Goal: Use online tool/utility: Utilize a website feature to perform a specific function

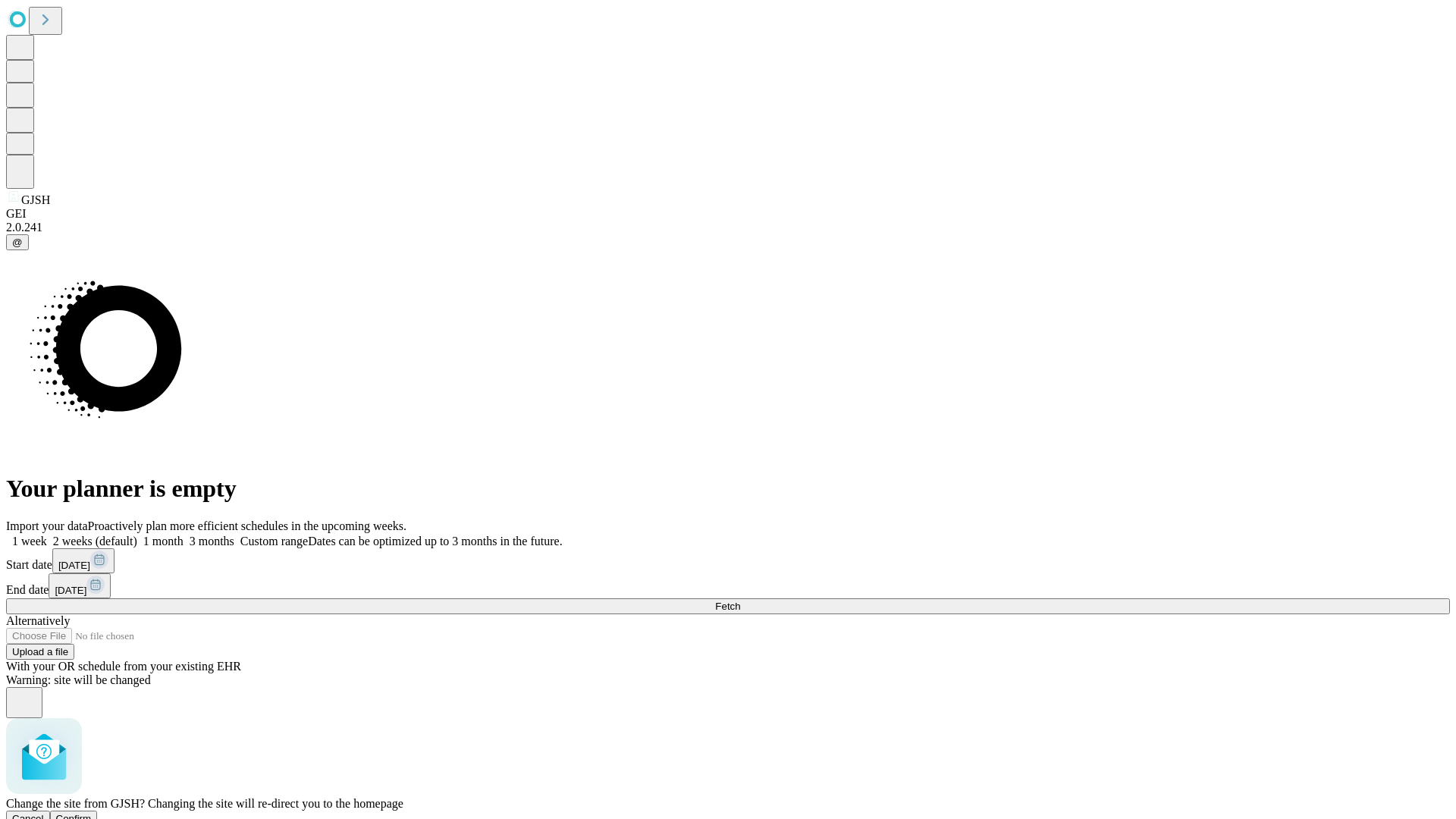
click at [92, 813] on span "Confirm" at bounding box center [74, 818] width 35 height 11
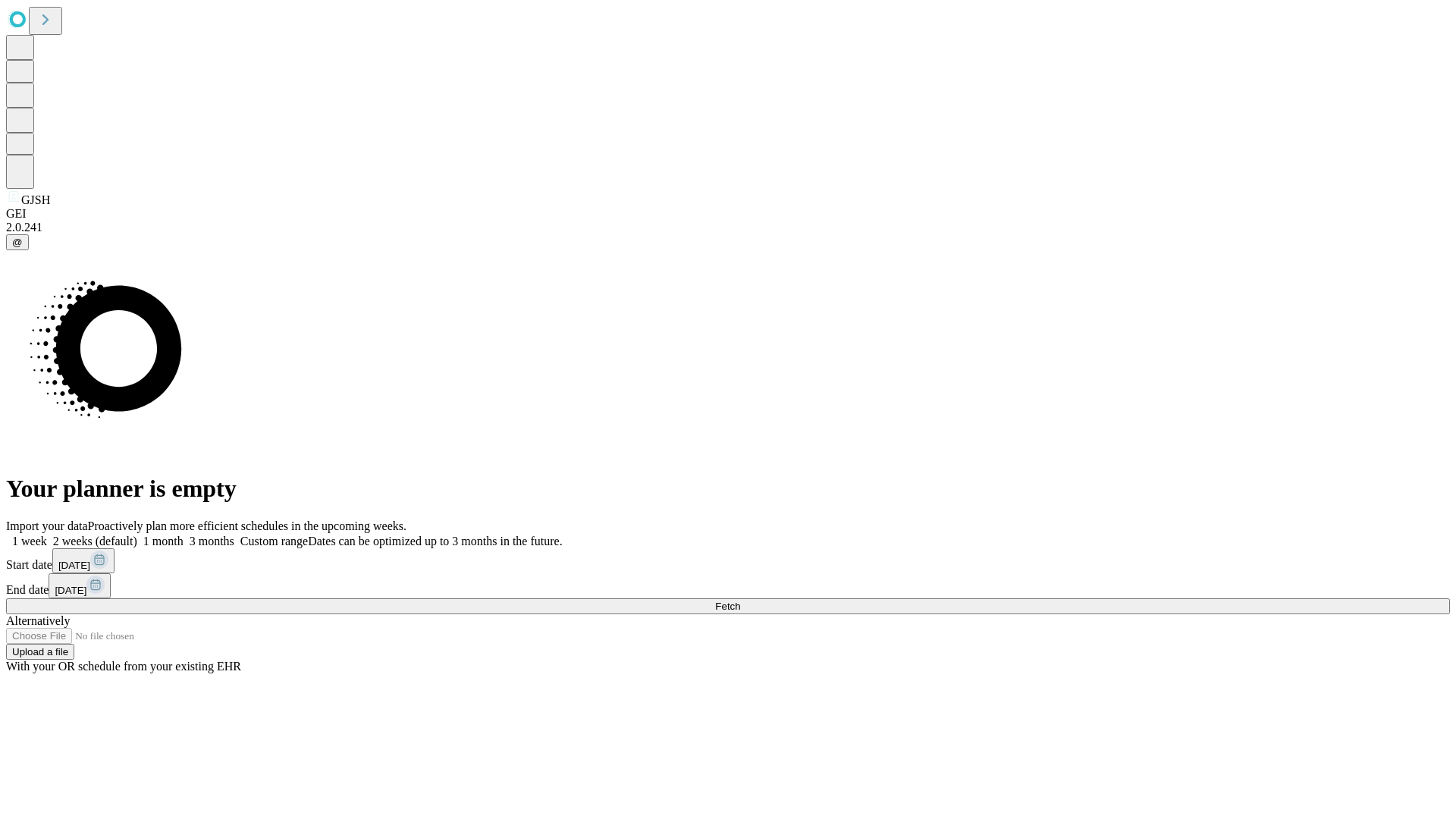
click at [137, 535] on label "2 weeks (default)" at bounding box center [92, 541] width 90 height 13
click at [740, 601] on span "Fetch" at bounding box center [727, 606] width 25 height 11
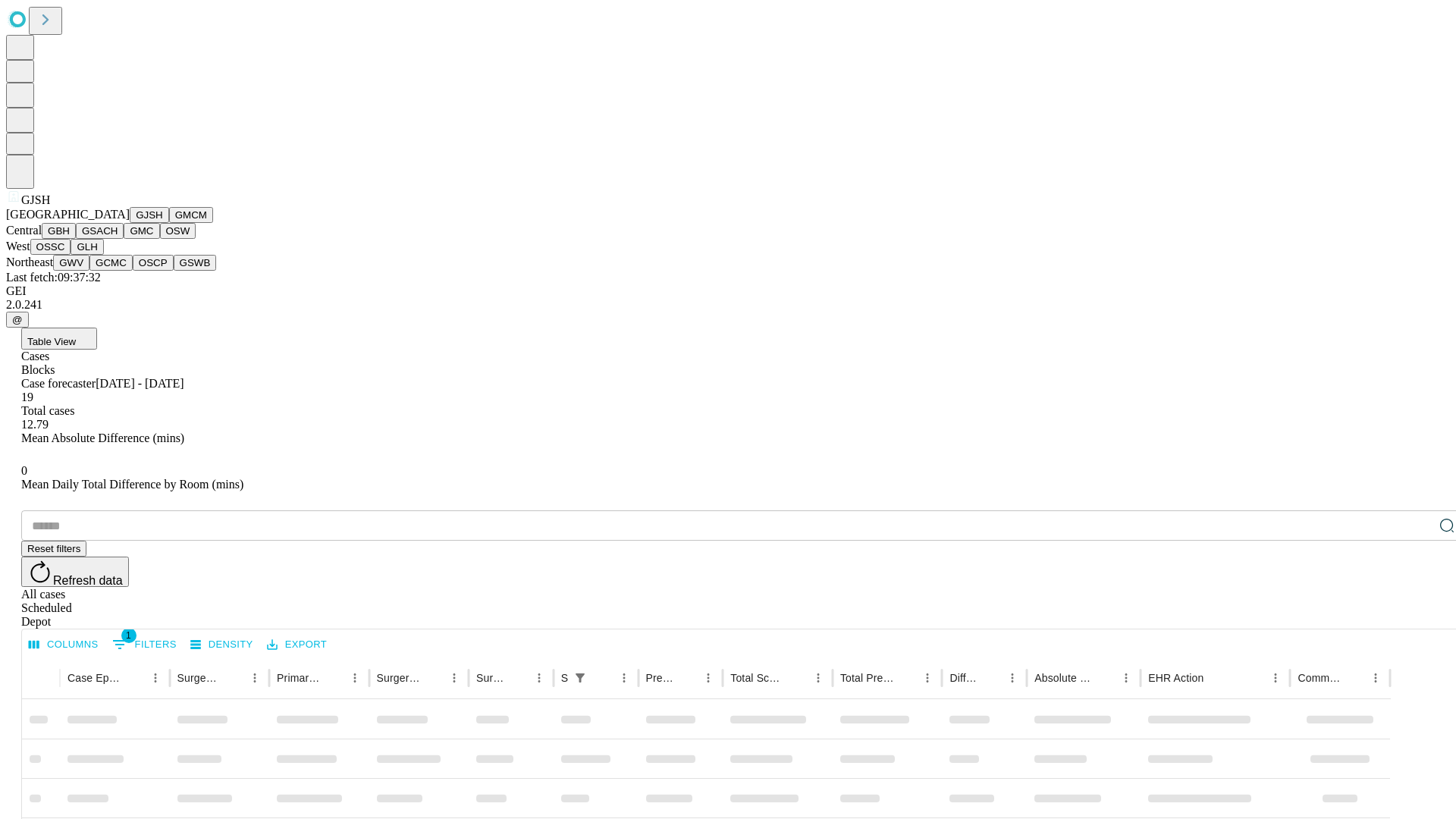
click at [169, 223] on button "GMCM" at bounding box center [191, 215] width 44 height 16
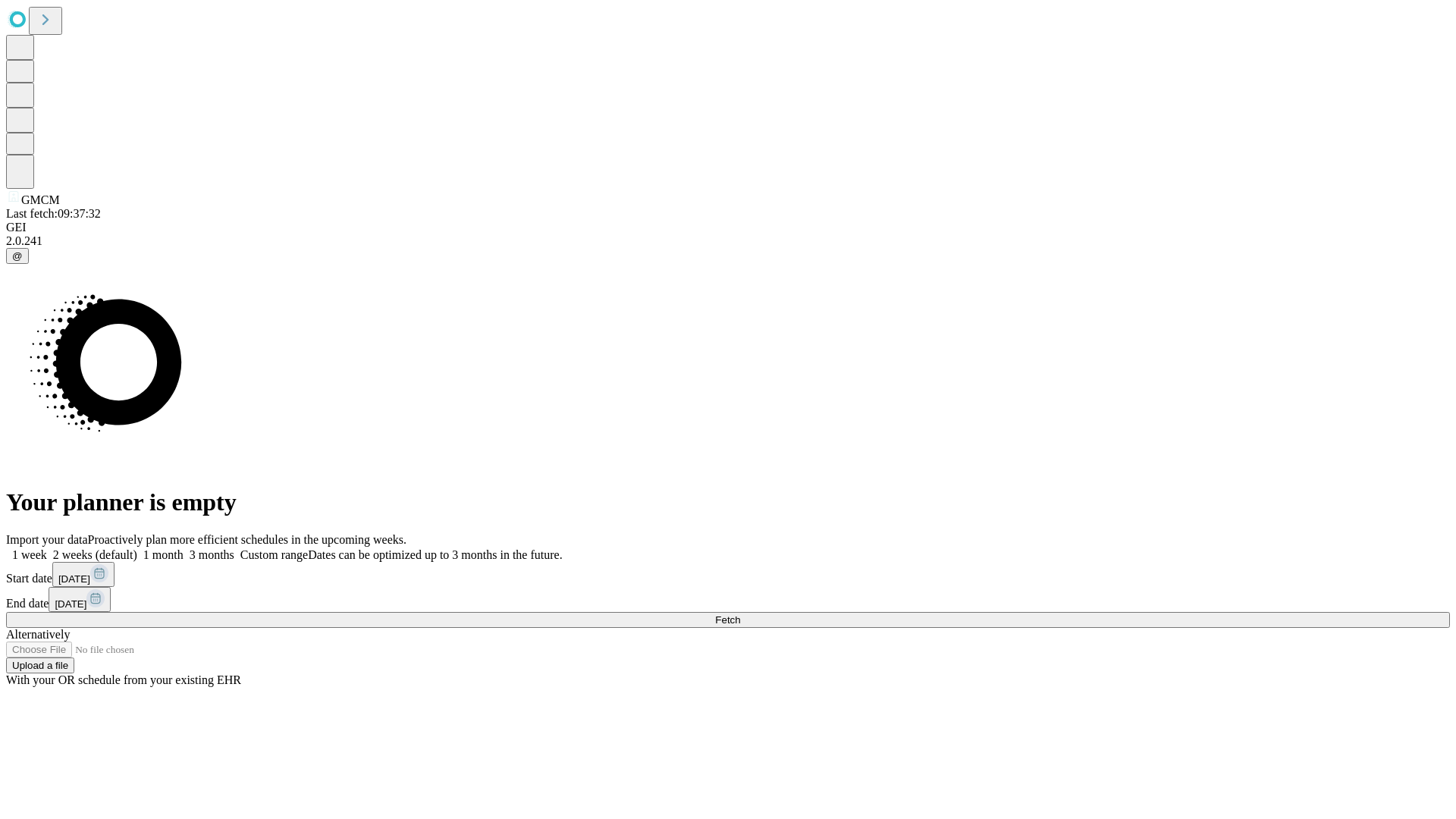
click at [137, 548] on label "2 weeks (default)" at bounding box center [92, 555] width 90 height 13
click at [740, 614] on span "Fetch" at bounding box center [727, 620] width 25 height 11
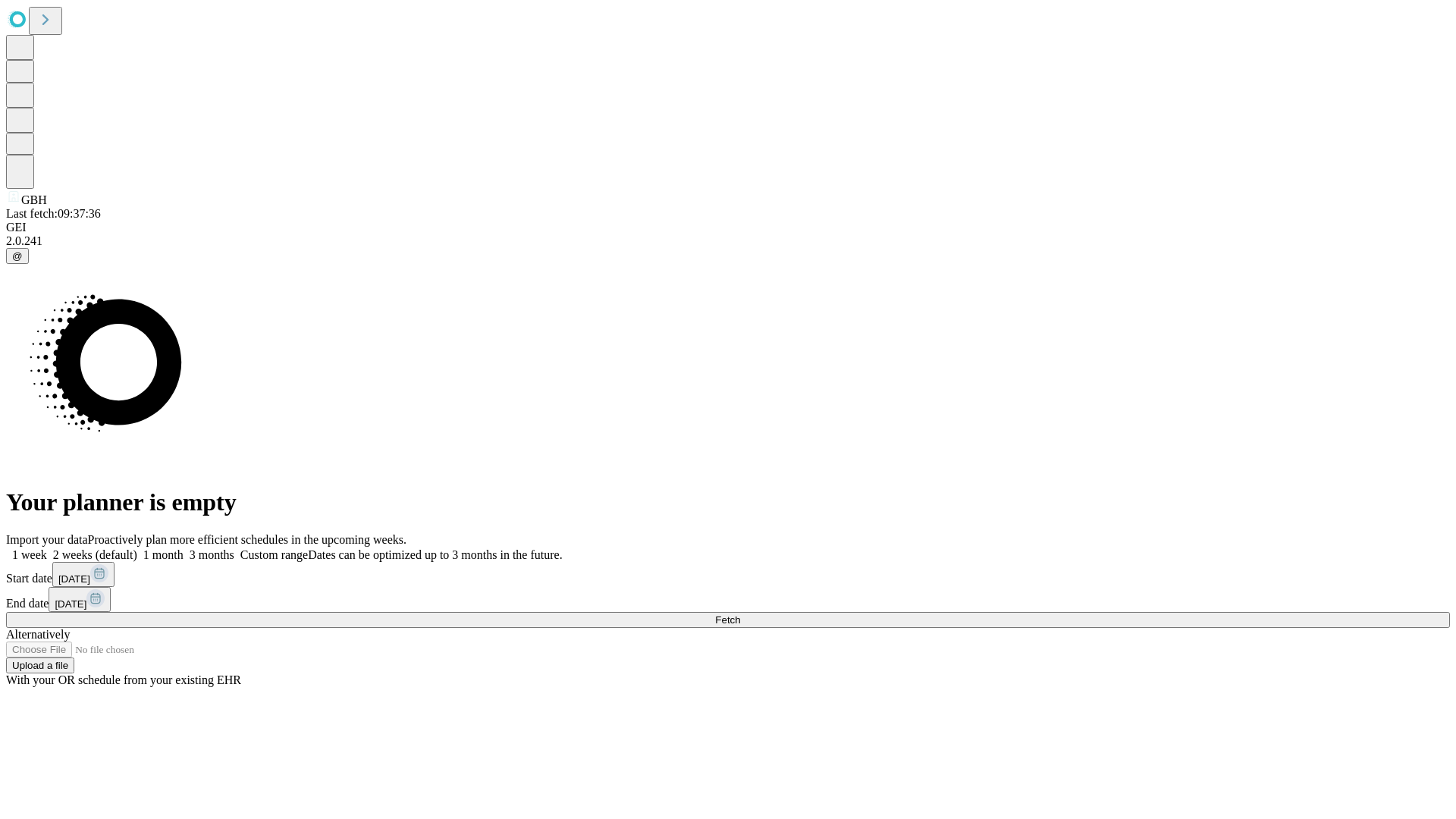
click at [137, 548] on label "2 weeks (default)" at bounding box center [92, 555] width 90 height 13
click at [740, 614] on span "Fetch" at bounding box center [727, 620] width 25 height 11
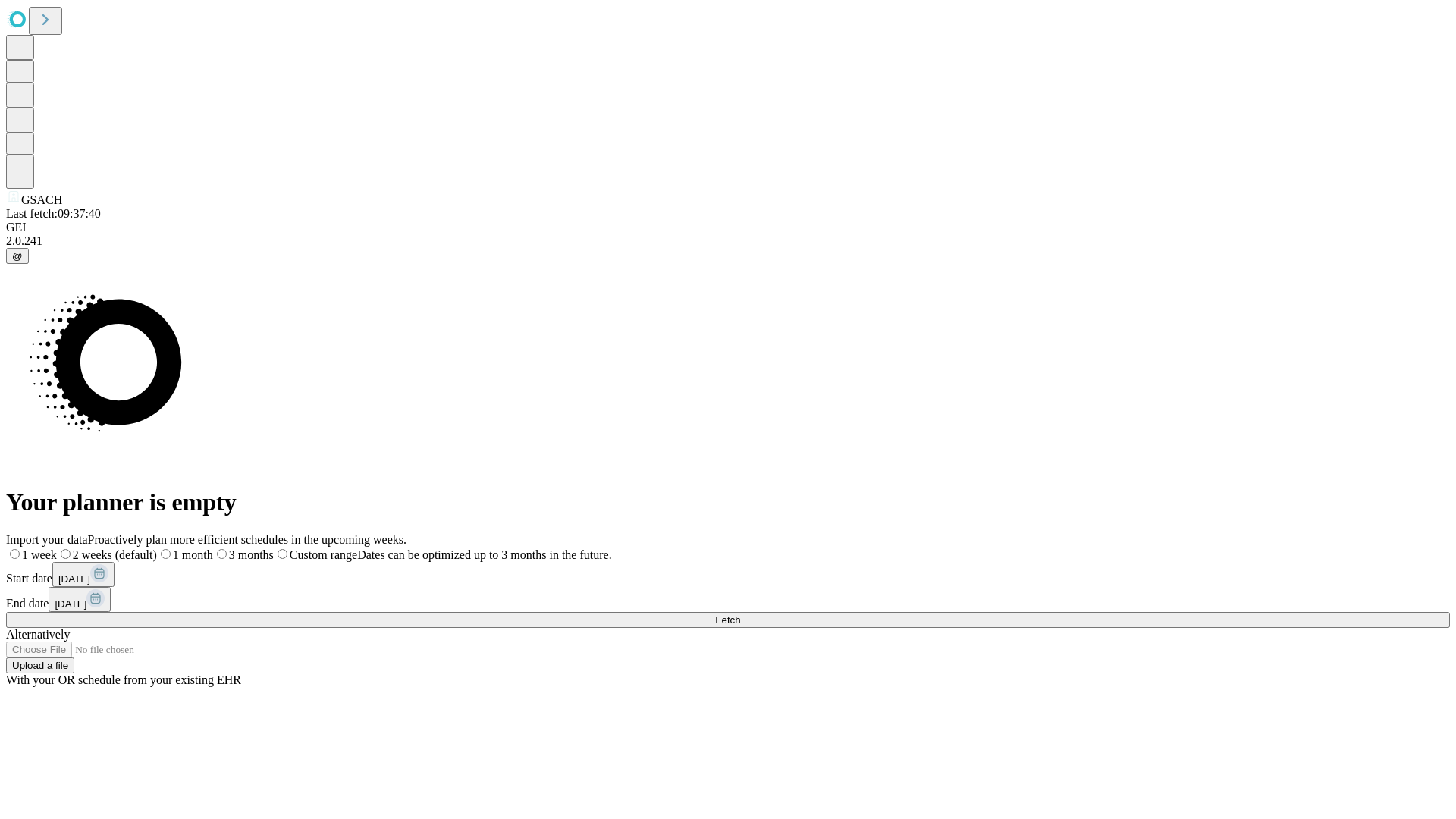
click at [157, 548] on label "2 weeks (default)" at bounding box center [107, 555] width 100 height 13
click at [740, 614] on span "Fetch" at bounding box center [727, 620] width 25 height 11
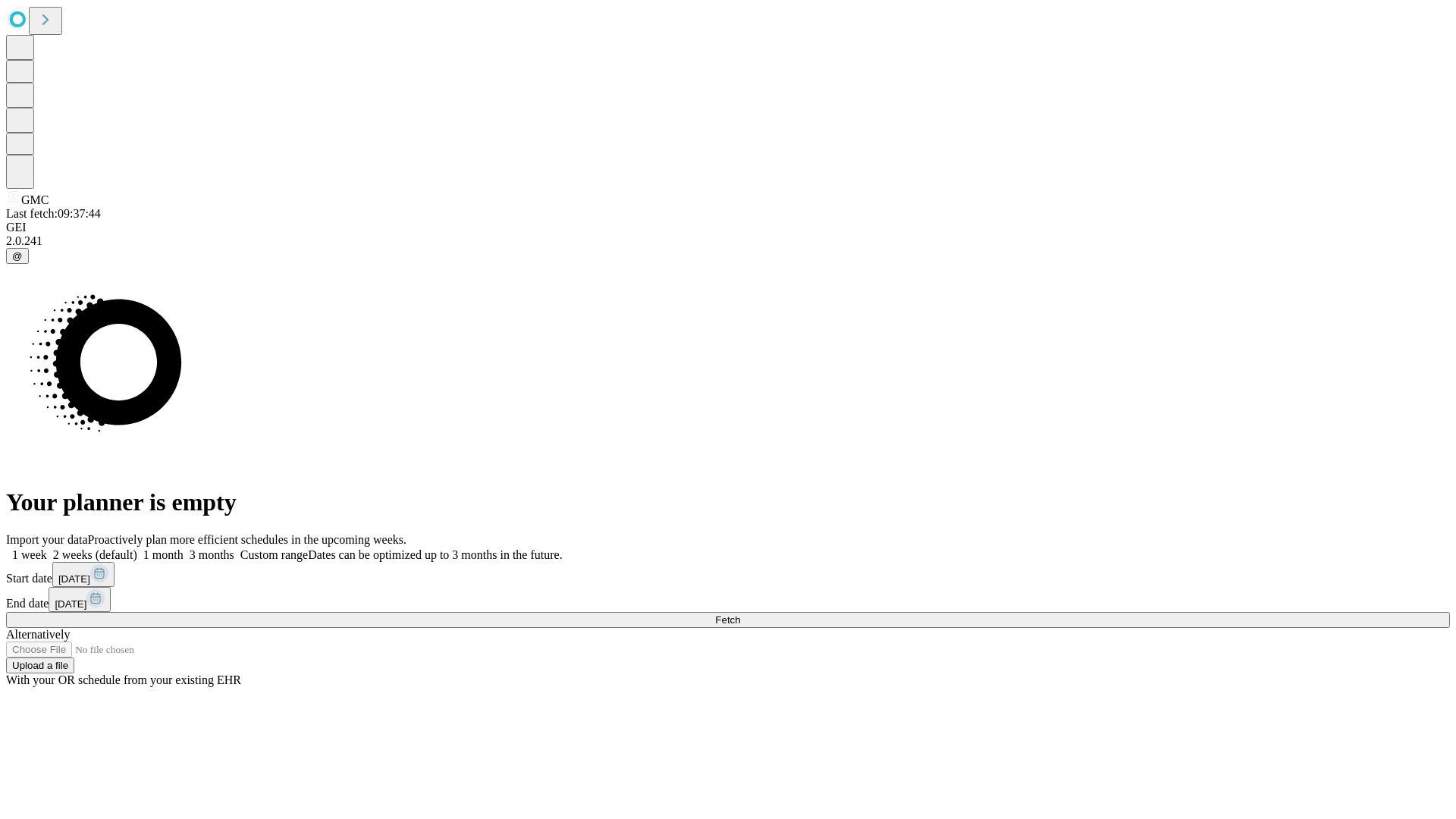
click at [137, 548] on label "2 weeks (default)" at bounding box center [92, 555] width 90 height 13
click at [740, 614] on span "Fetch" at bounding box center [727, 620] width 25 height 11
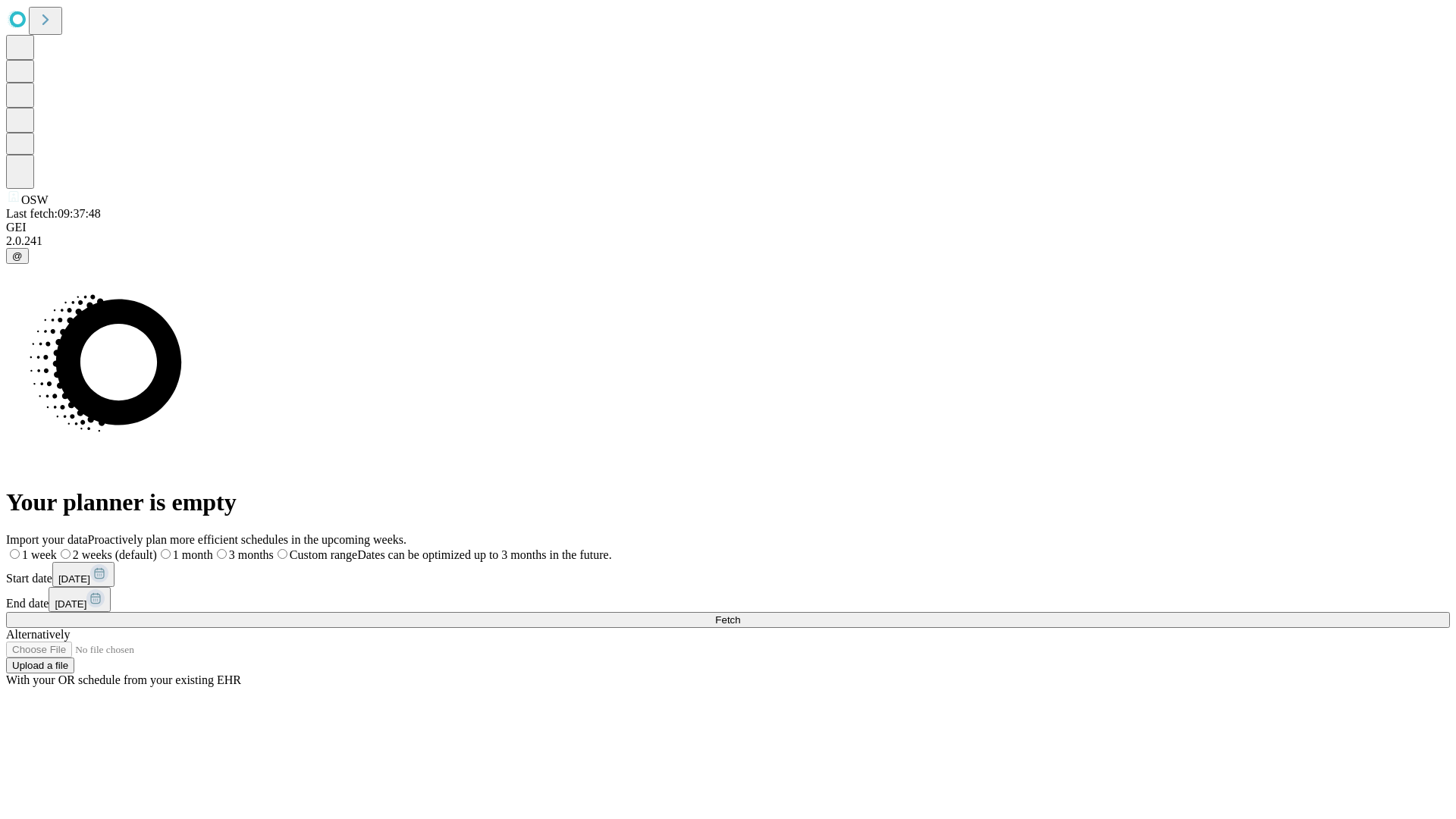
click at [157, 548] on label "2 weeks (default)" at bounding box center [107, 555] width 100 height 13
click at [740, 614] on span "Fetch" at bounding box center [727, 620] width 25 height 11
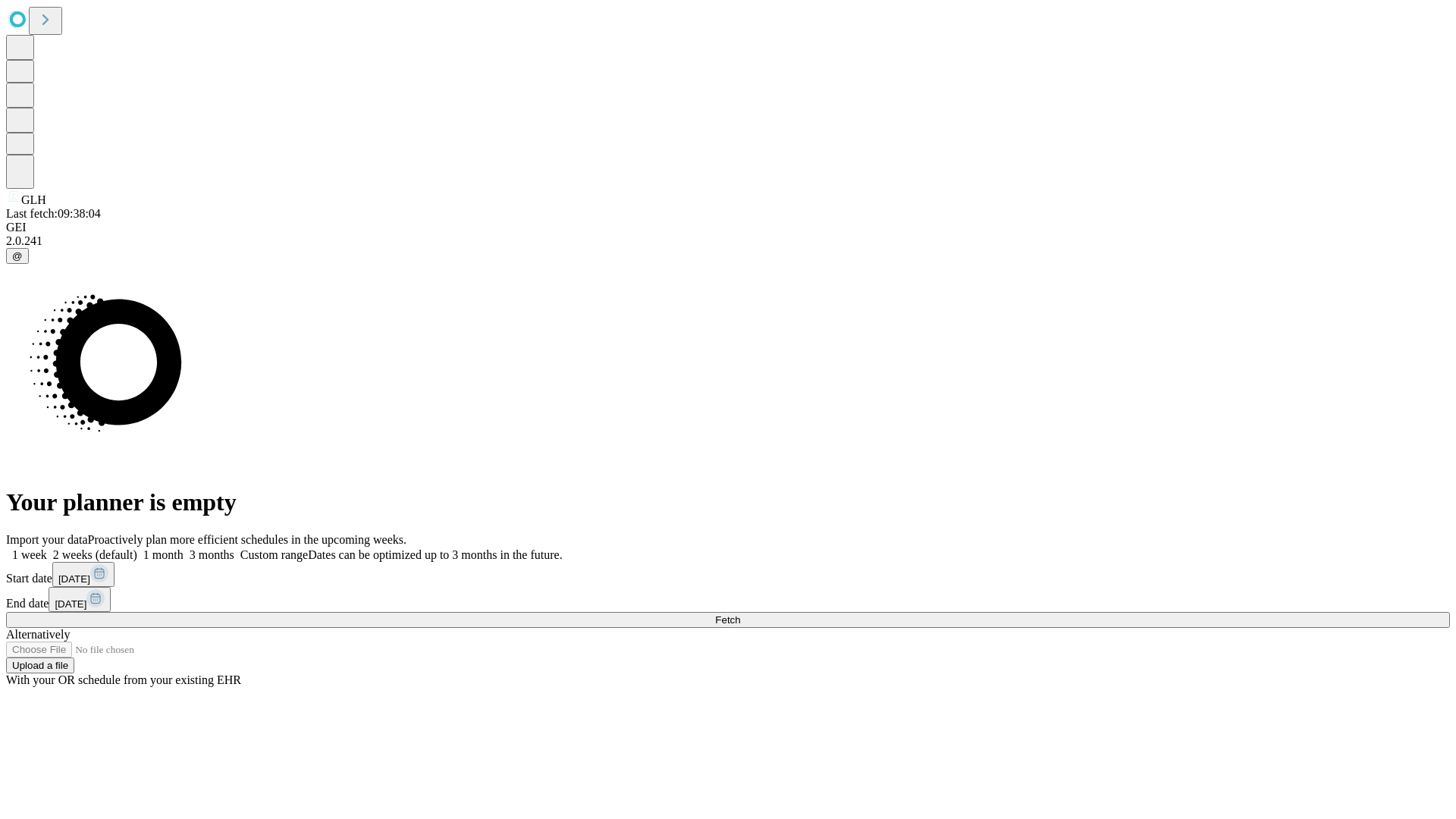
click at [137, 548] on label "2 weeks (default)" at bounding box center [92, 555] width 90 height 13
click at [740, 614] on span "Fetch" at bounding box center [727, 620] width 25 height 11
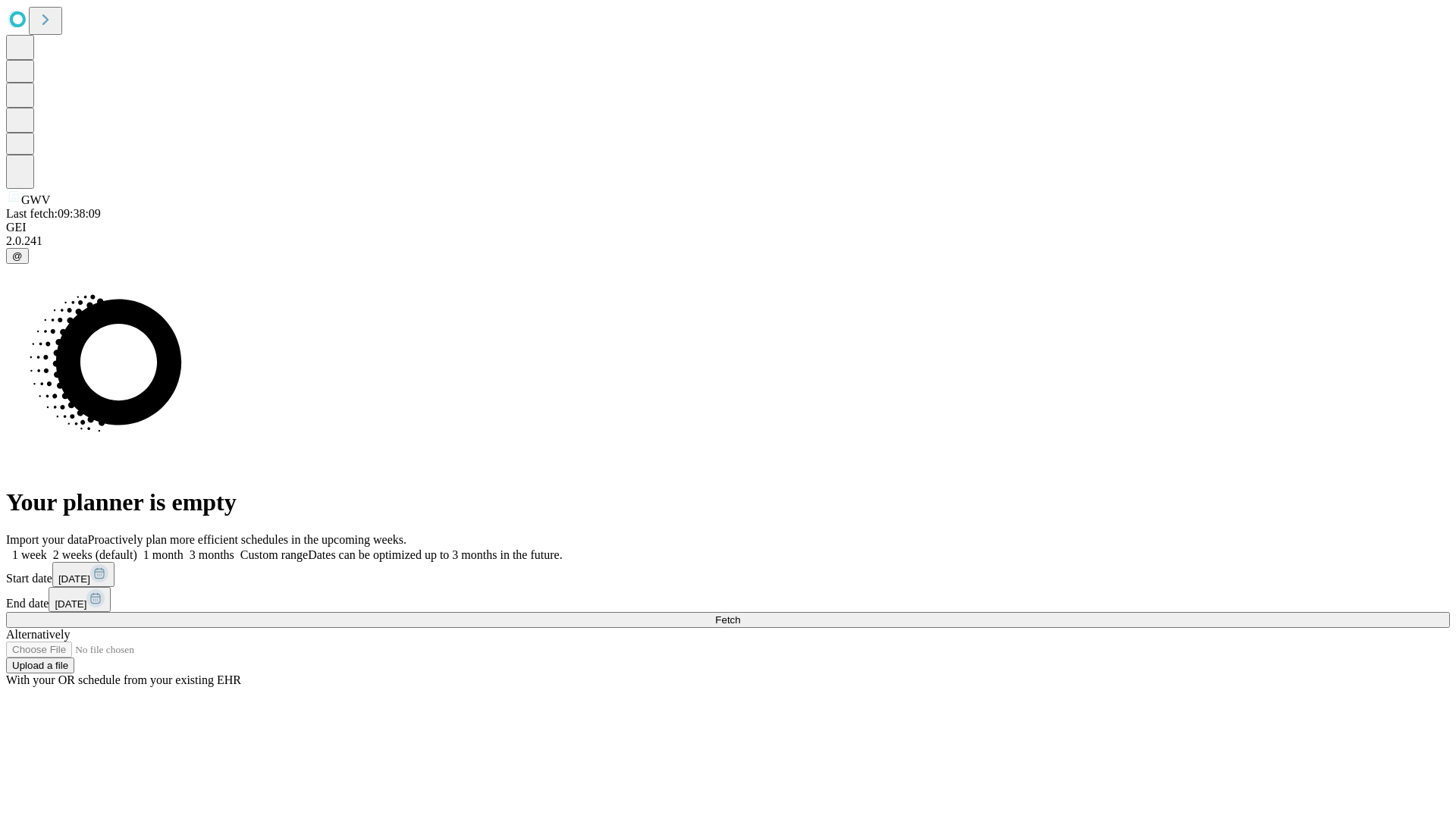
click at [137, 548] on label "2 weeks (default)" at bounding box center [92, 555] width 90 height 13
click at [740, 614] on span "Fetch" at bounding box center [727, 620] width 25 height 11
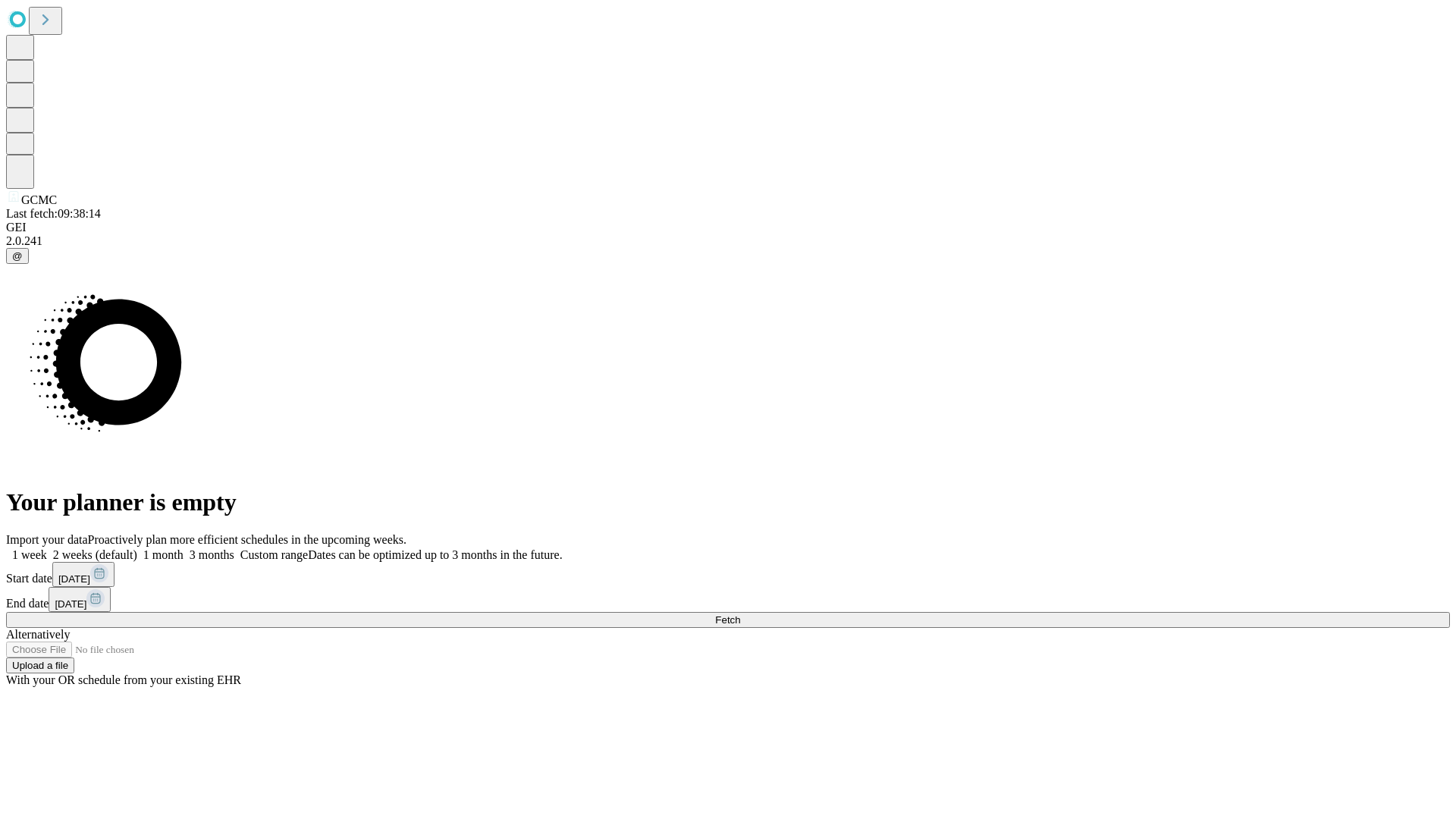
click at [137, 548] on label "2 weeks (default)" at bounding box center [92, 555] width 90 height 13
click at [740, 614] on span "Fetch" at bounding box center [727, 620] width 25 height 11
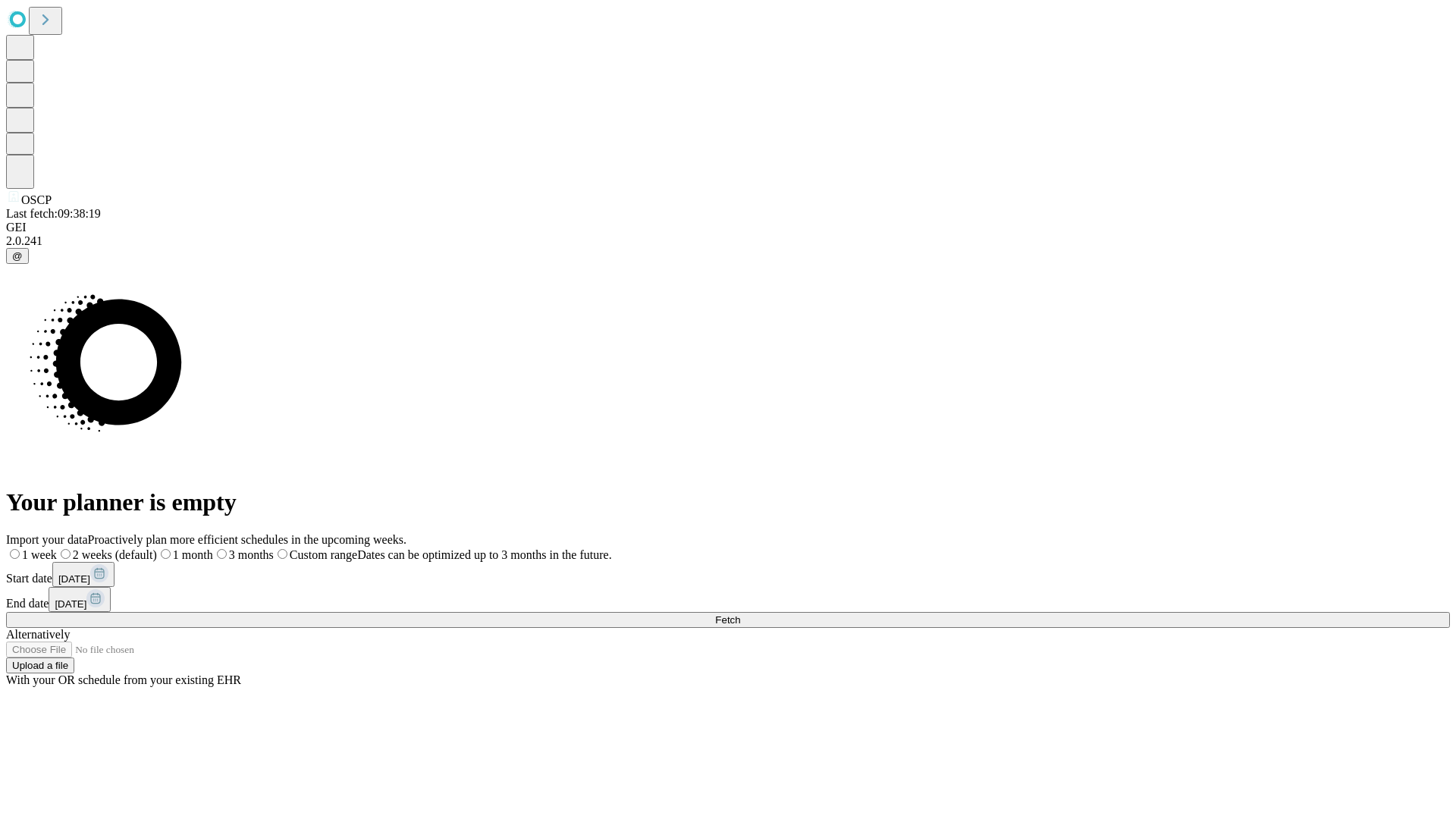
click at [157, 548] on label "2 weeks (default)" at bounding box center [107, 555] width 100 height 13
click at [740, 614] on span "Fetch" at bounding box center [727, 620] width 25 height 11
